Goal: Task Accomplishment & Management: Use online tool/utility

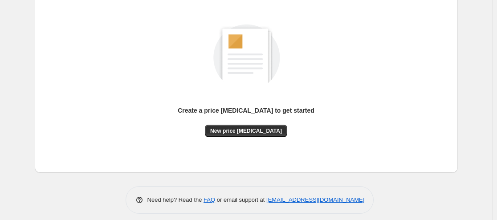
scroll to position [114, 0]
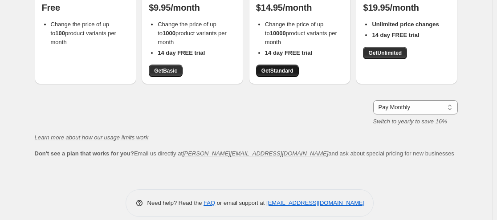
click at [277, 68] on span "Get Standard" at bounding box center [277, 70] width 32 height 7
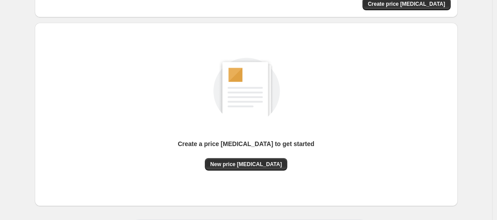
scroll to position [89, 0]
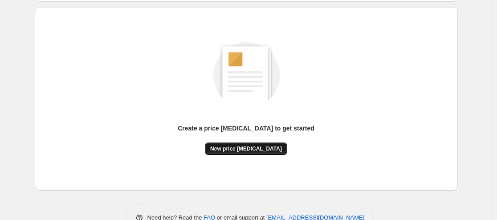
click at [243, 146] on span "New price [MEDICAL_DATA]" at bounding box center [246, 148] width 72 height 7
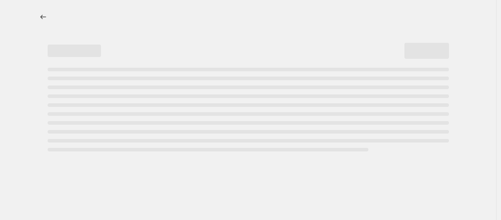
select select "percentage"
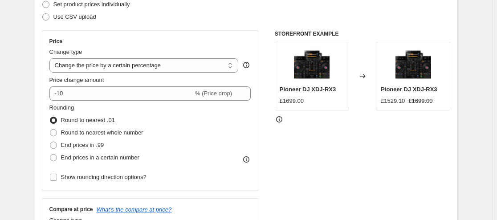
scroll to position [178, 0]
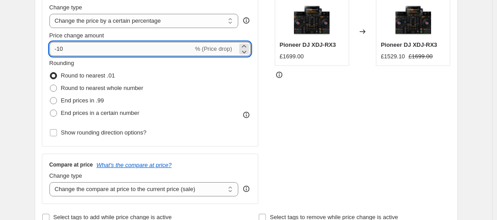
click at [127, 51] on input "-10" at bounding box center [121, 49] width 144 height 14
type input "-1"
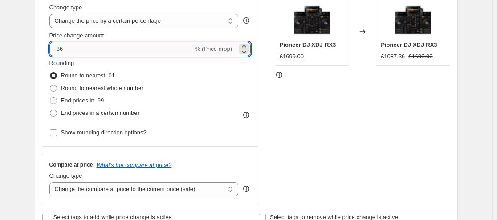
click at [97, 51] on input "-36" at bounding box center [121, 49] width 144 height 14
type input "-37"
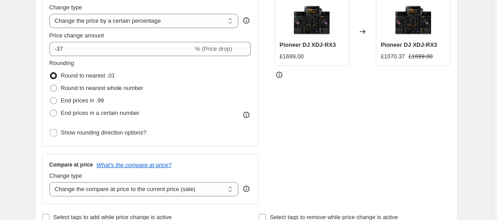
click at [297, 130] on div "STOREFRONT EXAMPLE Pioneer DJ XDJ-RX3 £1699.00 Changed to Pioneer DJ XDJ-RX3 £1…" at bounding box center [363, 95] width 176 height 218
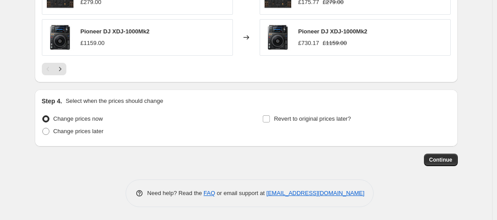
scroll to position [670, 0]
click at [446, 157] on span "Continue" at bounding box center [440, 159] width 23 height 7
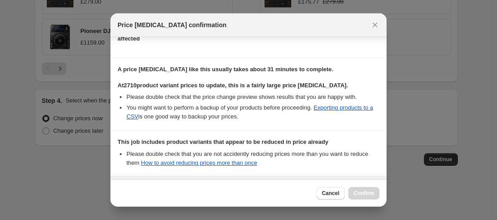
scroll to position [204, 0]
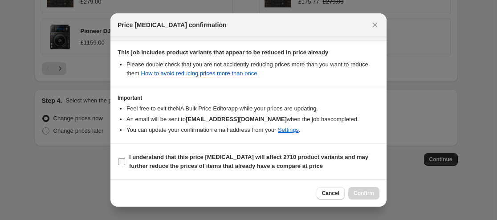
click at [238, 162] on span "I understand that this price [MEDICAL_DATA] will affect 2710 product variants a…" at bounding box center [254, 162] width 250 height 18
click at [125, 162] on input "I understand that this price [MEDICAL_DATA] will affect 2710 product variants a…" at bounding box center [121, 161] width 7 height 7
checkbox input "true"
click at [357, 193] on span "Confirm" at bounding box center [363, 193] width 20 height 7
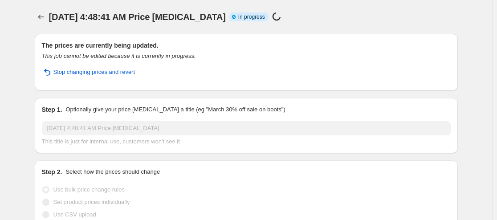
click at [253, 16] on span "In progress" at bounding box center [251, 16] width 27 height 7
click at [297, 21] on div "Price [MEDICAL_DATA] in progress... 1270/2710 (46%)" at bounding box center [302, 17] width 61 height 10
click at [291, 16] on p "1340/2710 (49%)" at bounding box center [310, 17] width 45 height 7
drag, startPoint x: 287, startPoint y: 18, endPoint x: 307, endPoint y: 18, distance: 20.5
click at [307, 18] on p "2300/2710 (84%)" at bounding box center [310, 17] width 45 height 7
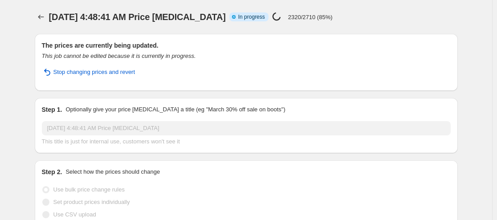
click at [322, 18] on p "2320/2710 (85%)" at bounding box center [310, 17] width 45 height 7
drag, startPoint x: 291, startPoint y: 17, endPoint x: 296, endPoint y: 18, distance: 5.8
click at [296, 18] on p "2490/2710 (91%)" at bounding box center [310, 17] width 45 height 7
click at [303, 20] on p "2490/2710 (91%)" at bounding box center [310, 17] width 45 height 7
drag, startPoint x: 300, startPoint y: 15, endPoint x: 294, endPoint y: 15, distance: 5.4
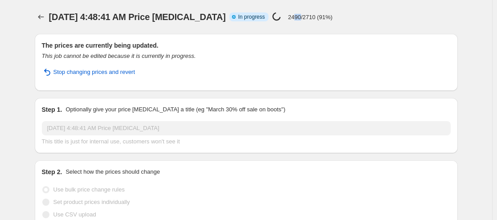
click at [294, 15] on p "2490/2710 (91%)" at bounding box center [310, 17] width 45 height 7
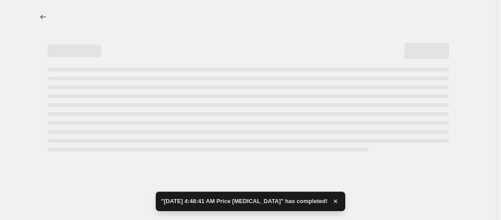
select select "percentage"
